Goal: Task Accomplishment & Management: Manage account settings

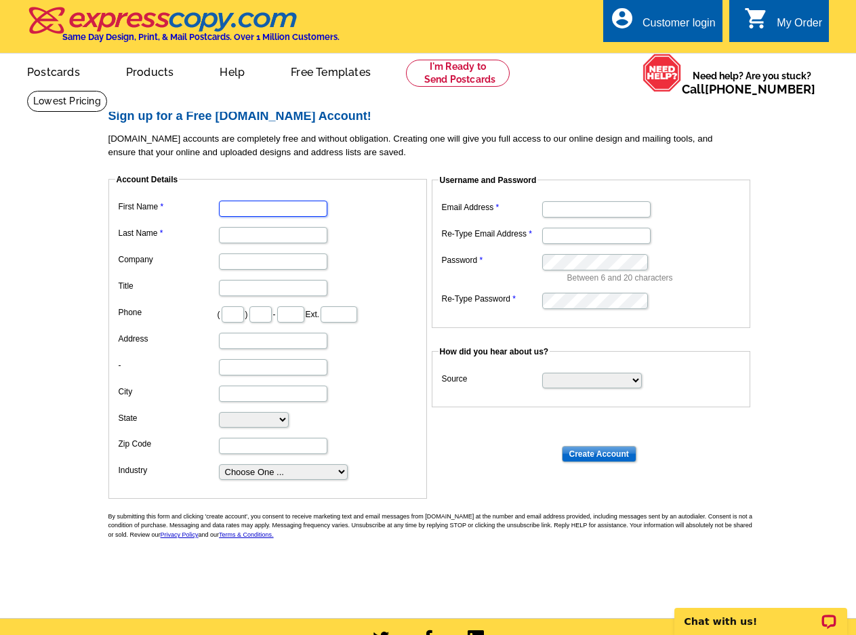
click at [287, 207] on input "First Name" at bounding box center [273, 209] width 108 height 16
type input "Marge"
type input "Sillien"
type input "Homes Premier Realty LLC"
type input "407"
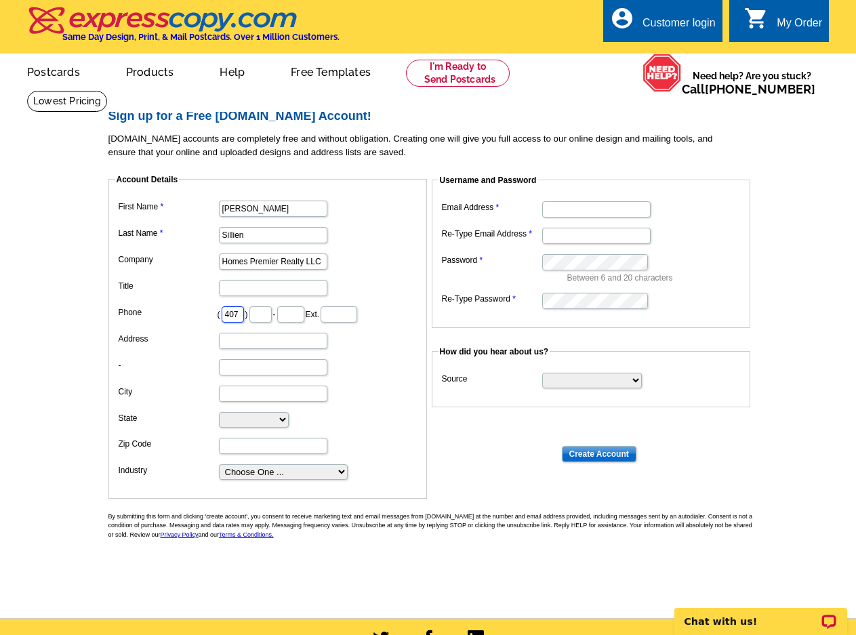
type input "218"
type input "2896"
type input "733 S Kirkman Road Suite 101-J"
type input "Orlando"
select select "FL"
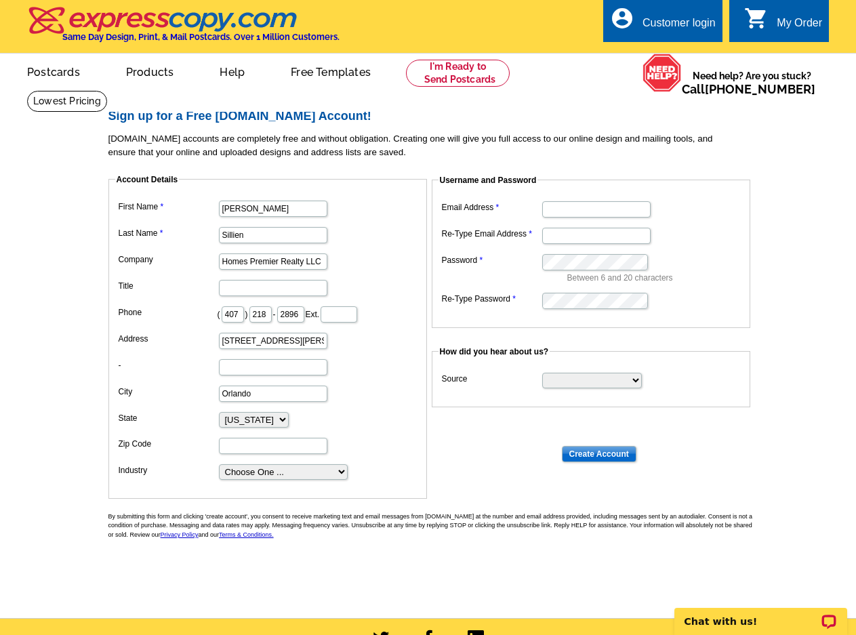
type input "32811"
type input "[EMAIL_ADDRESS][DOMAIN_NAME]"
click at [283, 286] on input "Title" at bounding box center [273, 288] width 108 height 16
click at [306, 465] on select "Choose One ... Residential Real Estate Accounting Agriculture Architecture Arts…" at bounding box center [283, 472] width 129 height 16
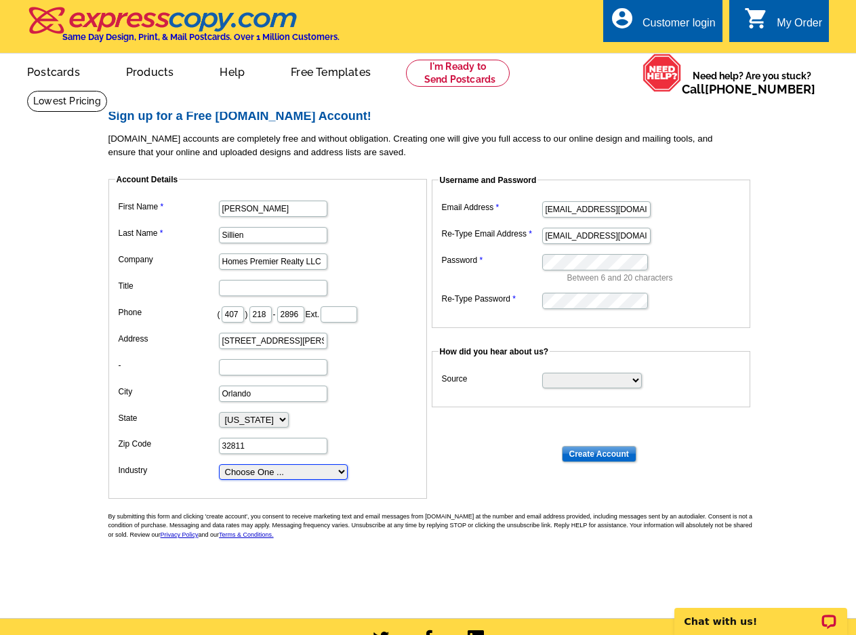
select select "3"
click at [219, 465] on select "Choose One ... Residential Real Estate Accounting Agriculture Architecture Arts…" at bounding box center [283, 472] width 129 height 16
click at [377, 267] on dd "Homes Premier Realty LLC" at bounding box center [267, 260] width 305 height 21
click at [565, 374] on select "Search Engine Television Ad Direct Mail Postcard Email Referred by a friend Oth…" at bounding box center [592, 381] width 100 height 16
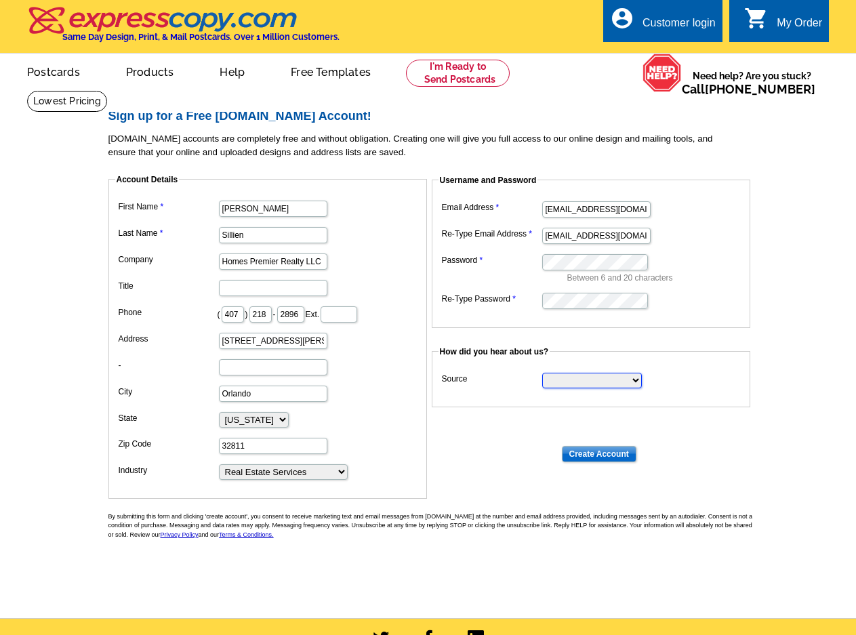
select select "other"
click at [542, 374] on select "Search Engine Television Ad Direct Mail Postcard Email Referred by a friend Oth…" at bounding box center [592, 381] width 100 height 16
click at [793, 273] on main "Sign up for a Free expresscopy.com Account! expresscopy.com accounts are comple…" at bounding box center [428, 354] width 856 height 528
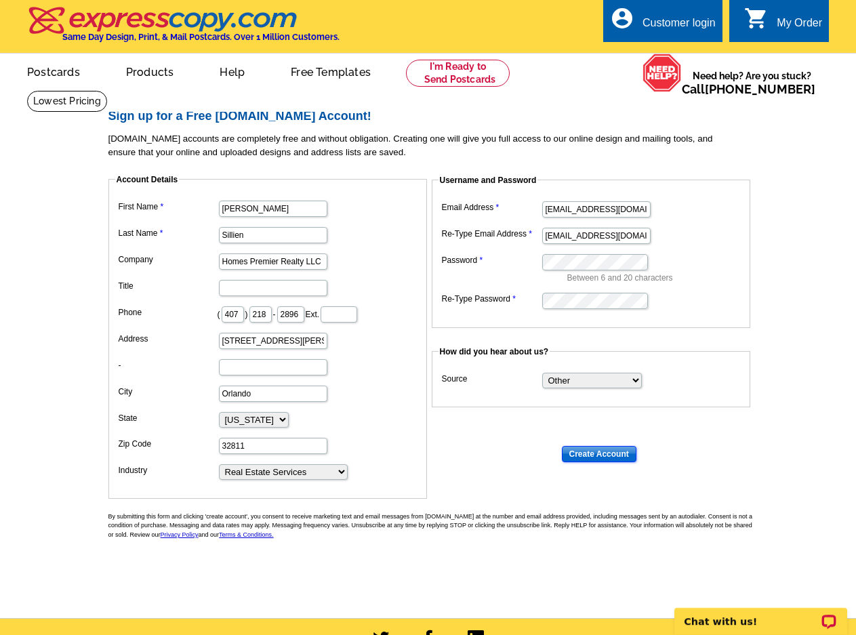
click at [591, 453] on input "Create Account" at bounding box center [599, 454] width 75 height 16
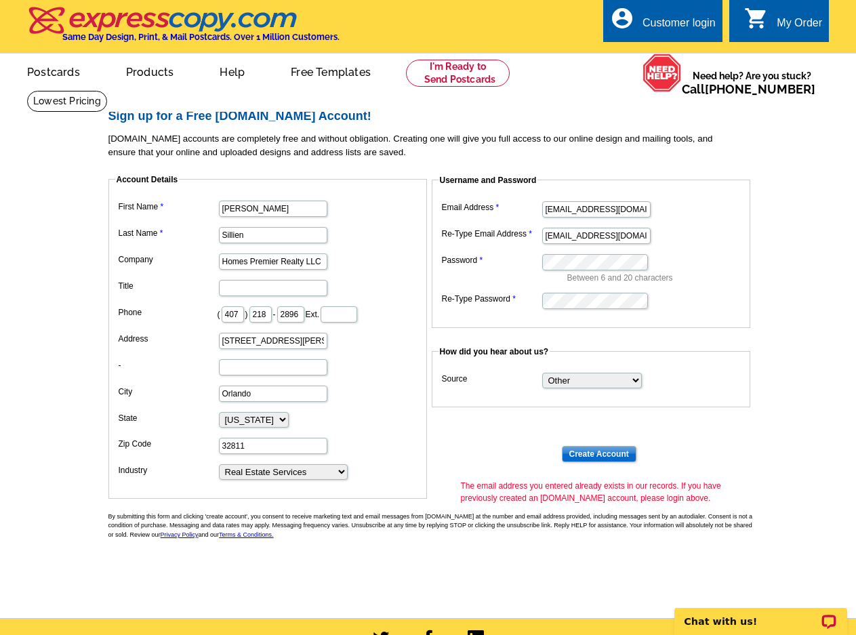
click at [664, 26] on div "Customer login" at bounding box center [679, 26] width 73 height 19
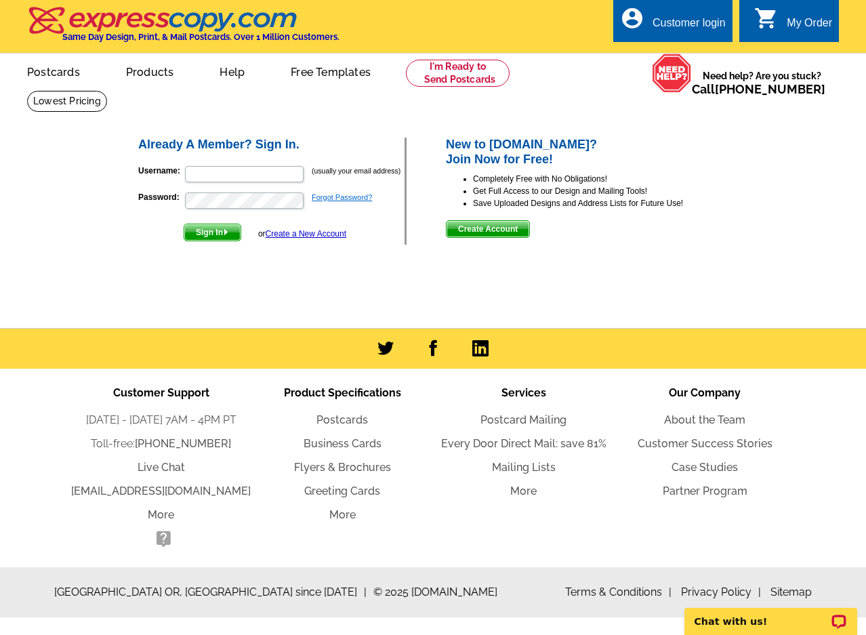
click at [332, 194] on link "Forgot Password?" at bounding box center [342, 197] width 60 height 8
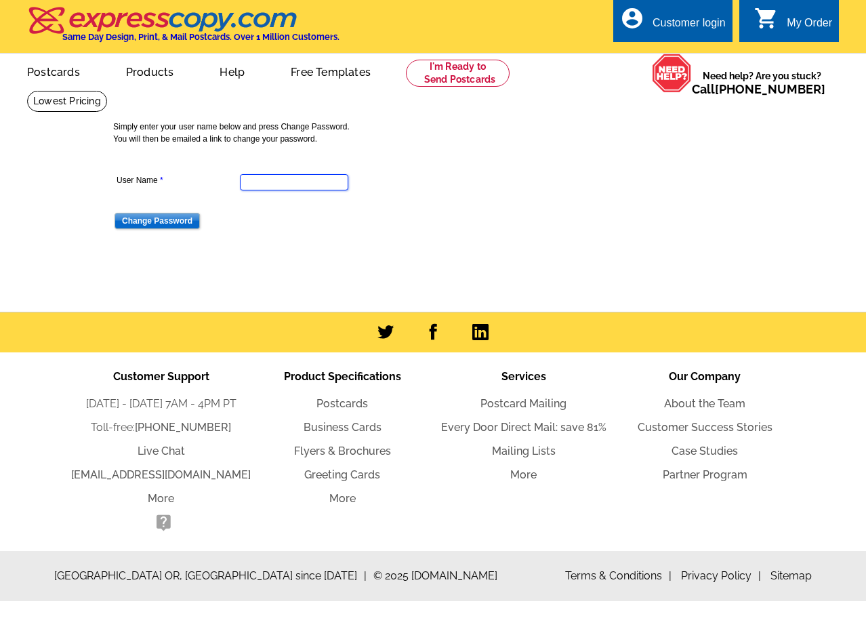
click at [302, 182] on input "User Name" at bounding box center [294, 182] width 108 height 16
type input "[EMAIL_ADDRESS][DOMAIN_NAME]"
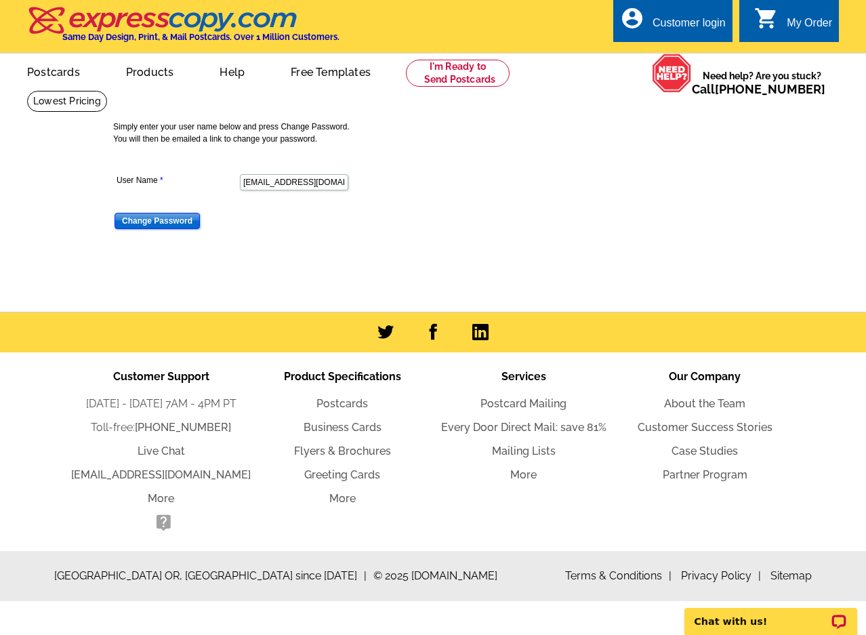
click at [163, 222] on input "Change Password" at bounding box center [157, 221] width 85 height 16
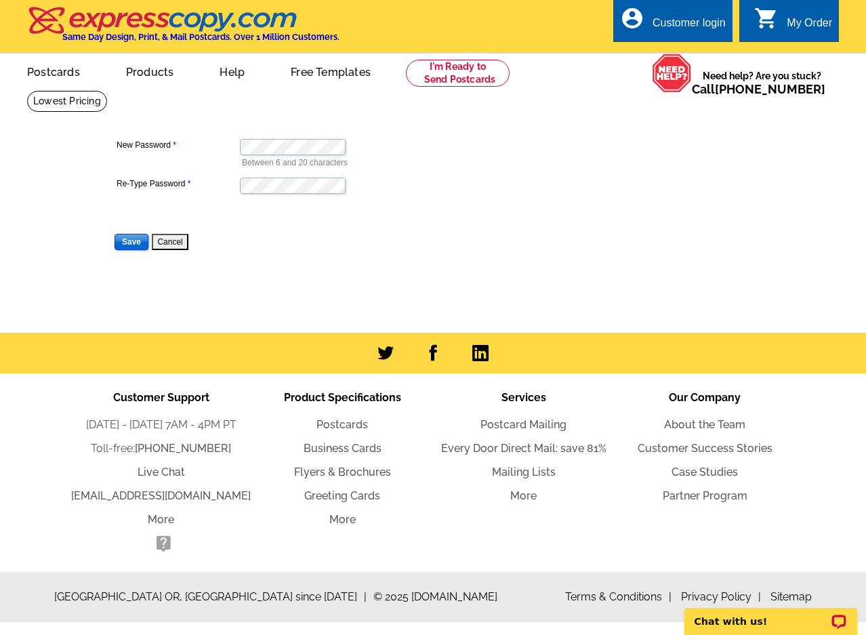
click at [132, 247] on input "Save" at bounding box center [132, 242] width 34 height 16
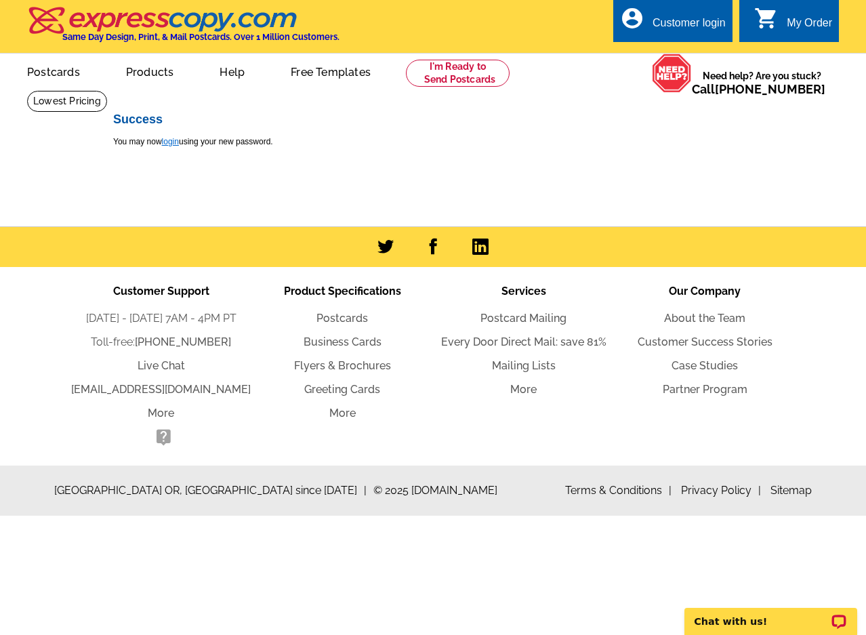
click at [171, 142] on link "login" at bounding box center [170, 141] width 17 height 9
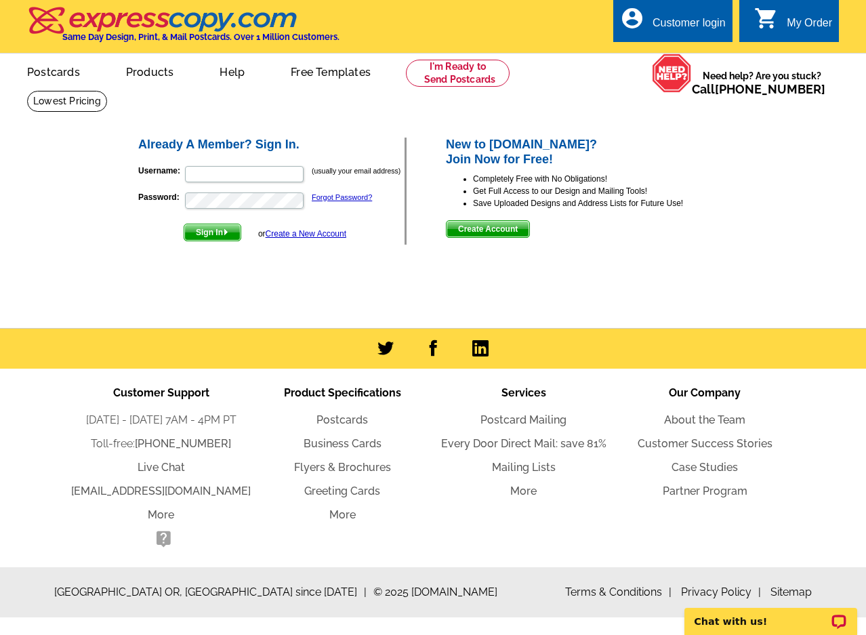
click at [231, 184] on p "Username: (usually your email address)" at bounding box center [271, 174] width 266 height 19
click at [232, 180] on input "Username:" at bounding box center [244, 174] width 119 height 16
type input "[EMAIL_ADDRESS][DOMAIN_NAME]"
click at [222, 239] on span "Sign In" at bounding box center [212, 232] width 56 height 16
